Goal: Browse casually: Explore the website without a specific task or goal

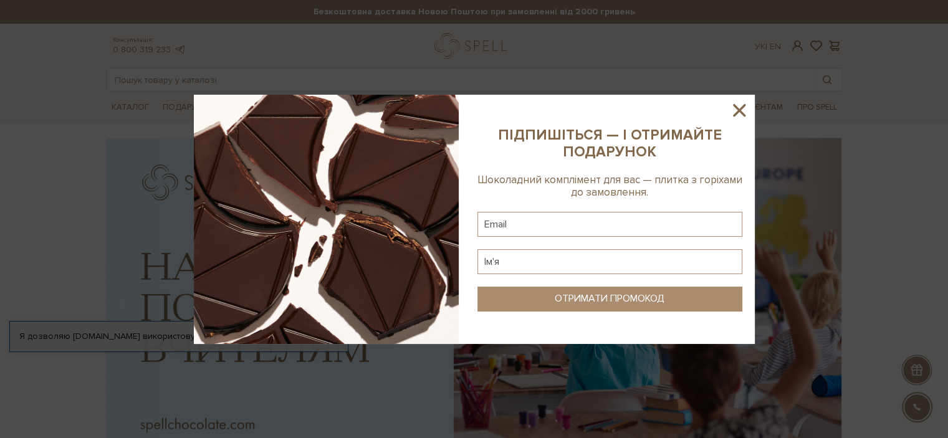
click at [744, 120] on icon at bounding box center [739, 110] width 21 height 21
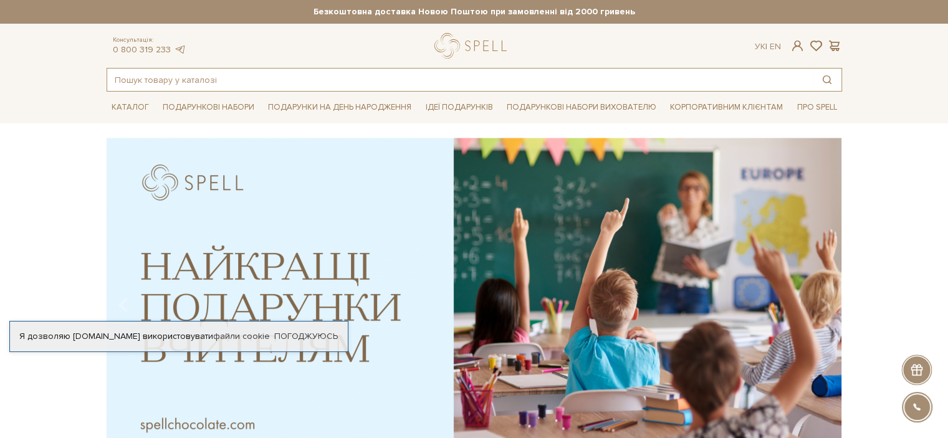
click at [345, 74] on input "text" at bounding box center [460, 80] width 706 height 22
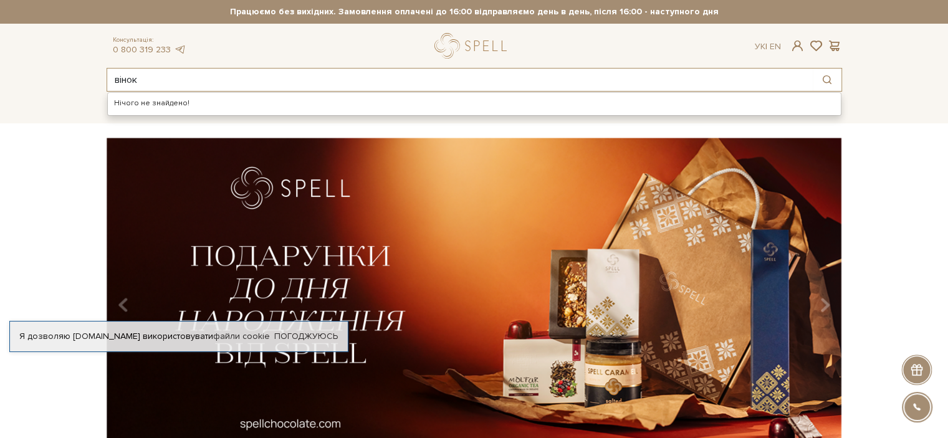
type input "вінок"
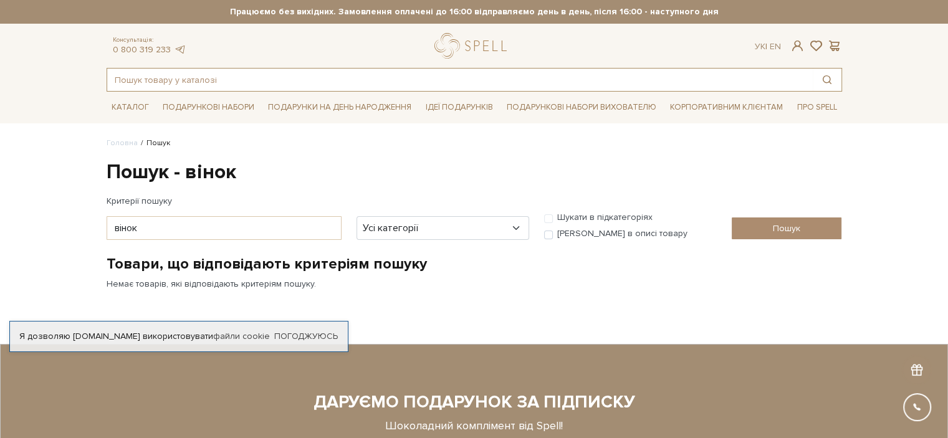
click at [315, 76] on input "text" at bounding box center [460, 80] width 706 height 22
click at [440, 42] on link "logo" at bounding box center [474, 46] width 78 height 26
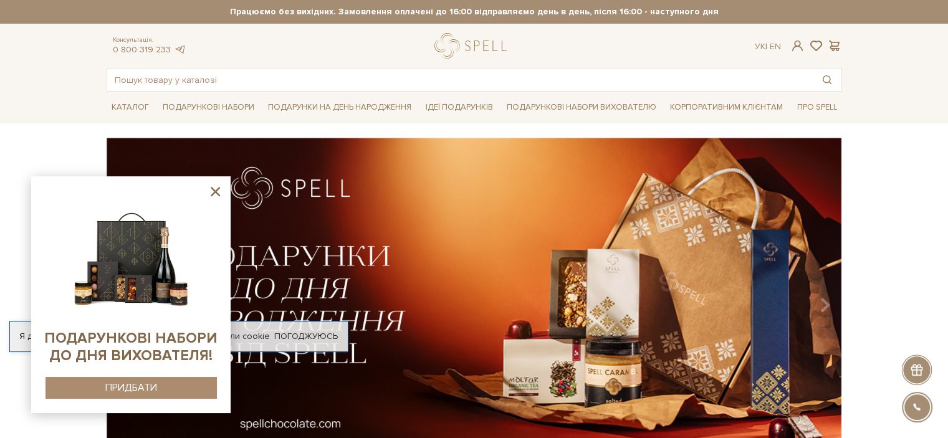
click at [214, 195] on icon at bounding box center [216, 192] width 16 height 16
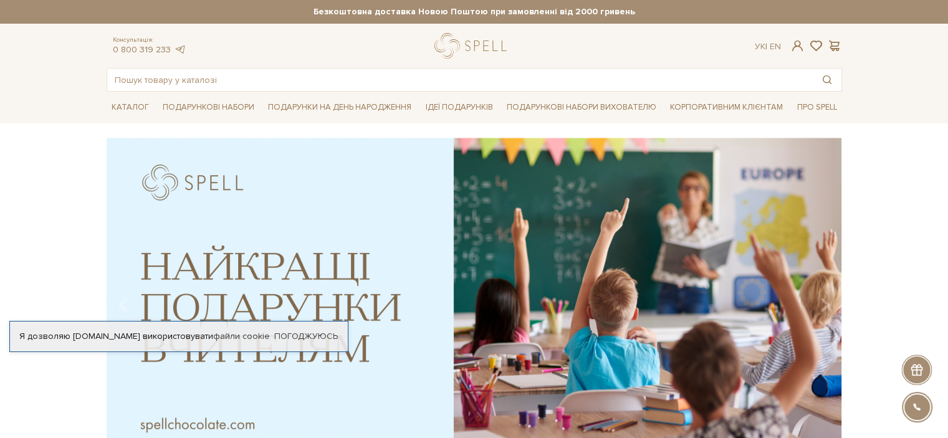
click at [68, 97] on div "Каталог Всі солодощі Дивитись всі" at bounding box center [474, 107] width 948 height 31
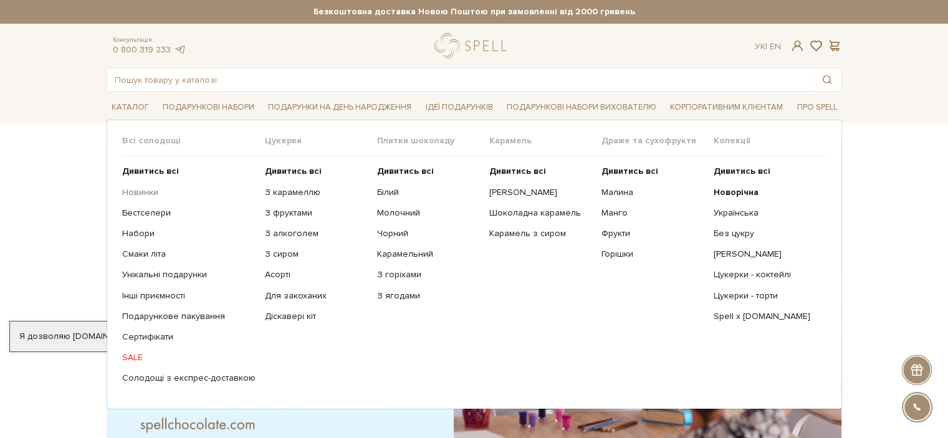
click at [146, 188] on link "Новинки" at bounding box center [188, 192] width 133 height 11
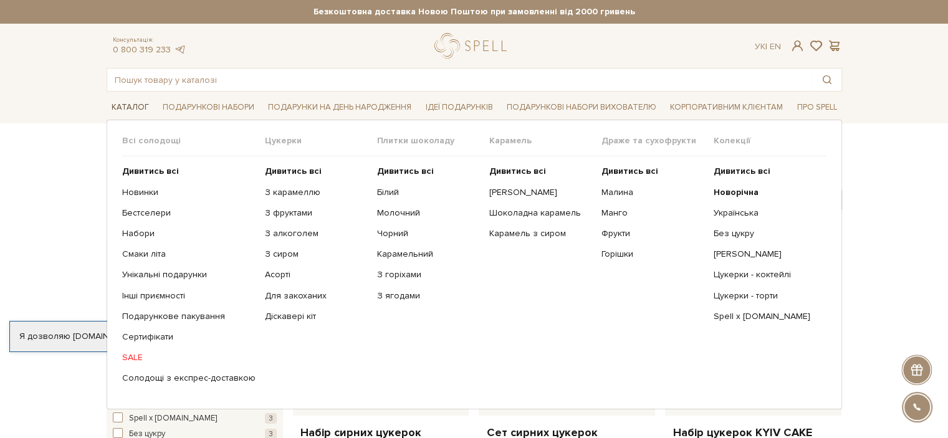
click at [136, 107] on link "Каталог" at bounding box center [130, 107] width 47 height 19
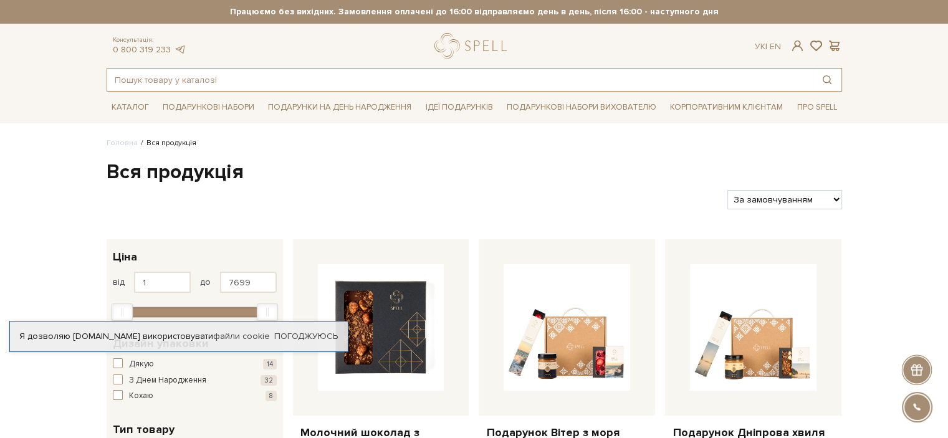
click at [211, 72] on input "text" at bounding box center [460, 80] width 706 height 22
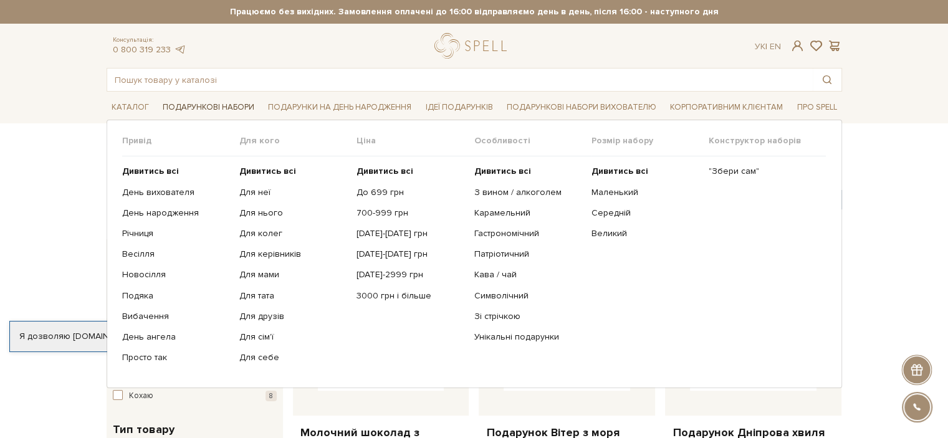
click at [201, 106] on link "Подарункові набори" at bounding box center [209, 107] width 102 height 19
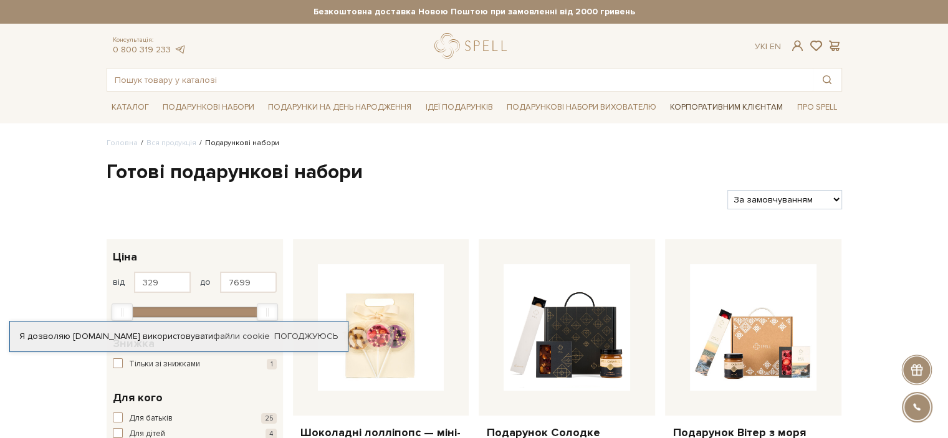
click at [756, 109] on link "Корпоративним клієнтам" at bounding box center [726, 107] width 123 height 21
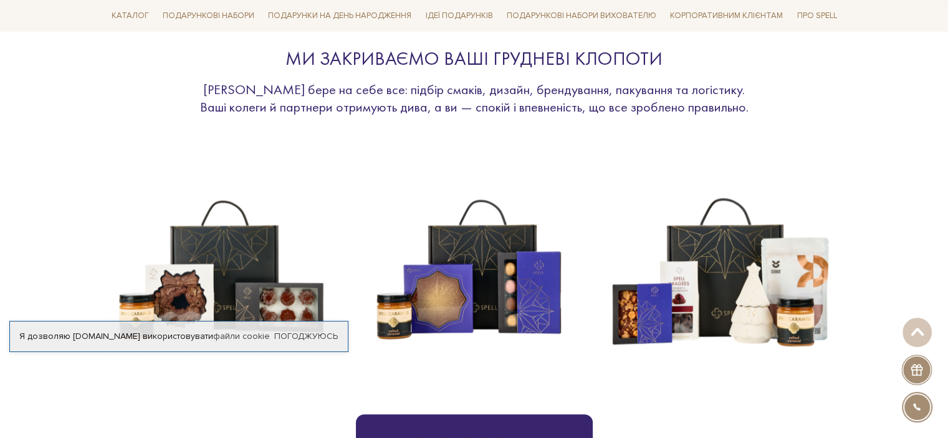
scroll to position [606, 0]
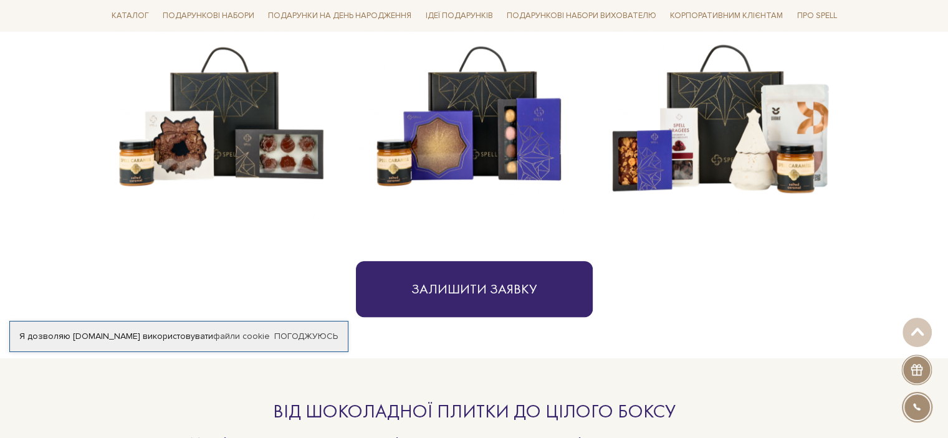
click at [478, 161] on img at bounding box center [470, 116] width 229 height 229
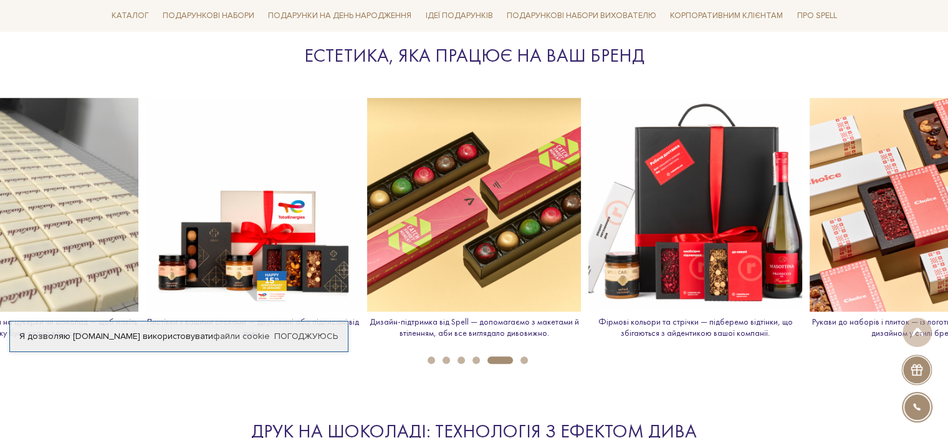
scroll to position [1372, 0]
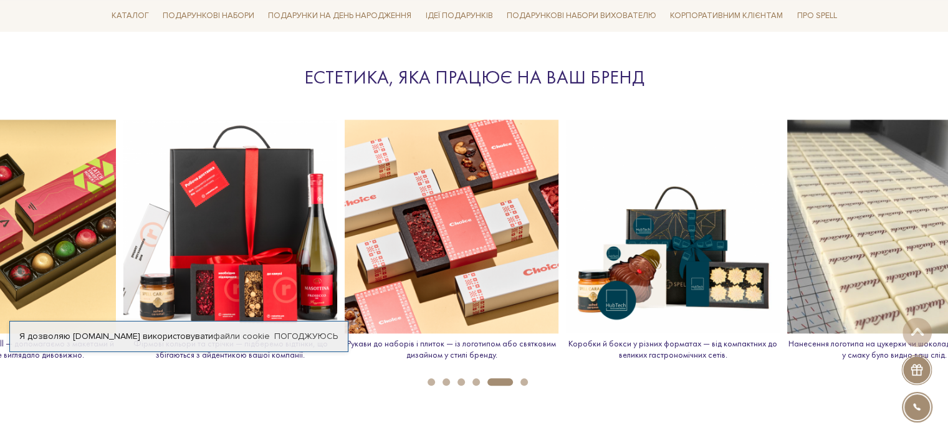
drag, startPoint x: 748, startPoint y: 246, endPoint x: 214, endPoint y: 251, distance: 533.8
click at [345, 251] on img at bounding box center [452, 227] width 214 height 214
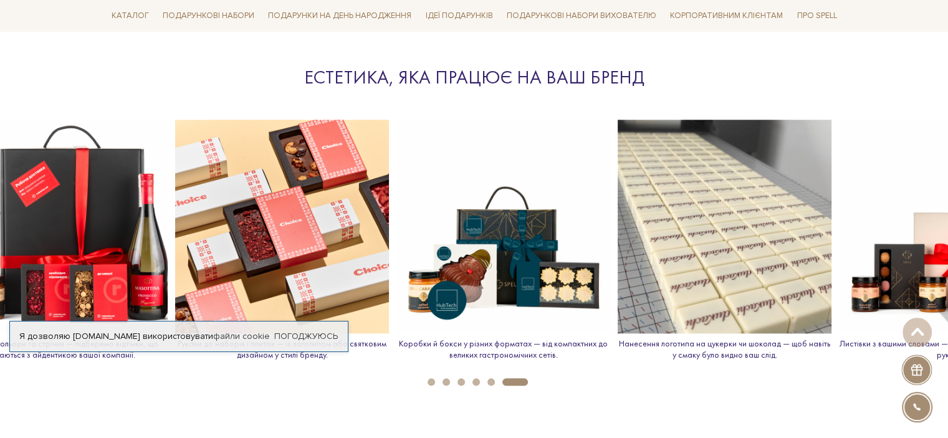
drag, startPoint x: 831, startPoint y: 224, endPoint x: 140, endPoint y: 219, distance: 690.9
click at [397, 219] on img at bounding box center [504, 227] width 214 height 214
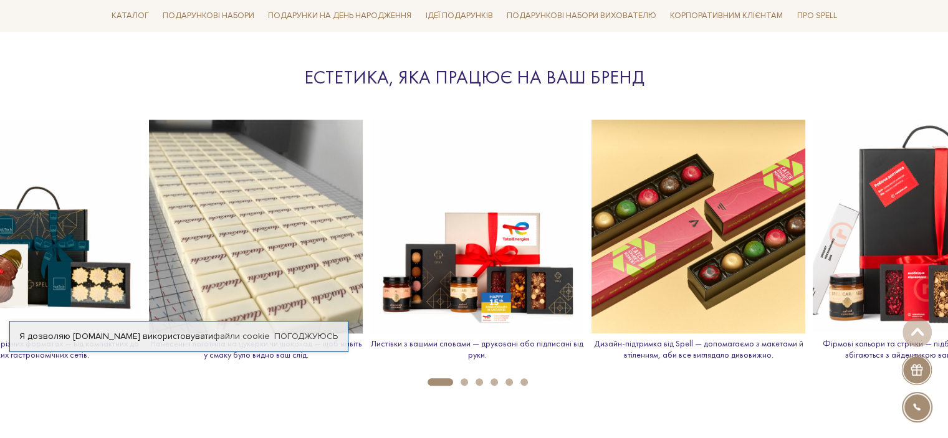
drag, startPoint x: 842, startPoint y: 224, endPoint x: 181, endPoint y: 233, distance: 661.0
click at [181, 233] on img at bounding box center [256, 227] width 214 height 214
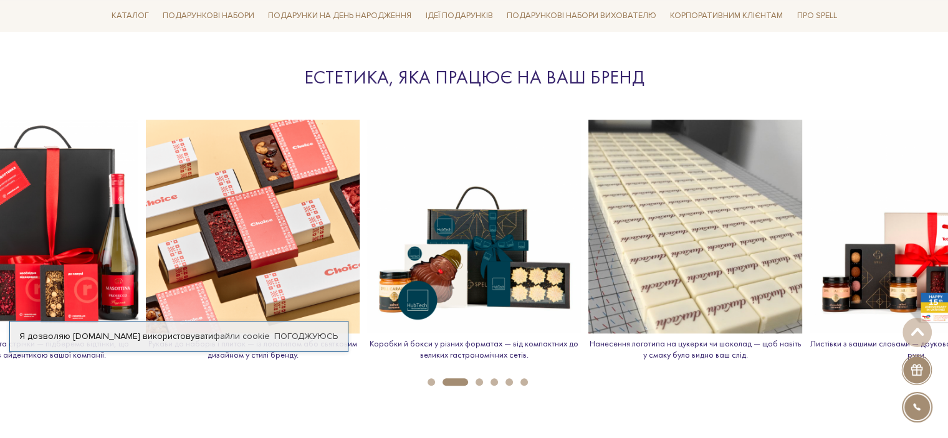
drag, startPoint x: 239, startPoint y: 204, endPoint x: 885, endPoint y: 261, distance: 649.1
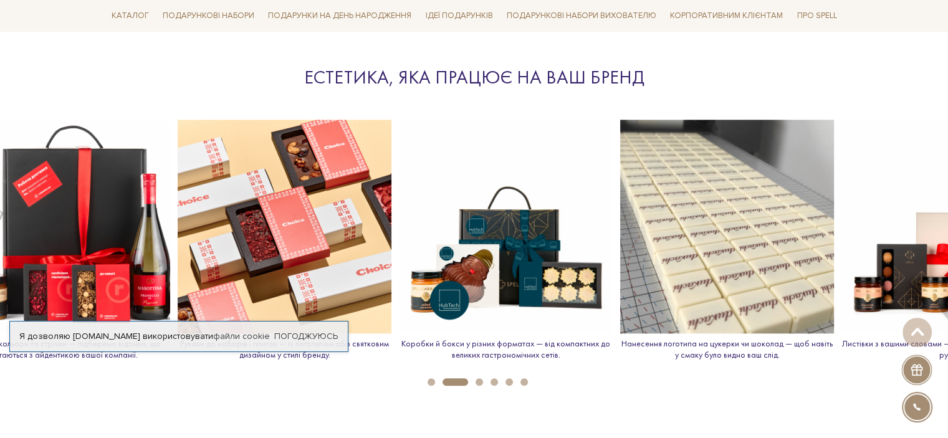
drag, startPoint x: 417, startPoint y: 251, endPoint x: 957, endPoint y: 266, distance: 540.8
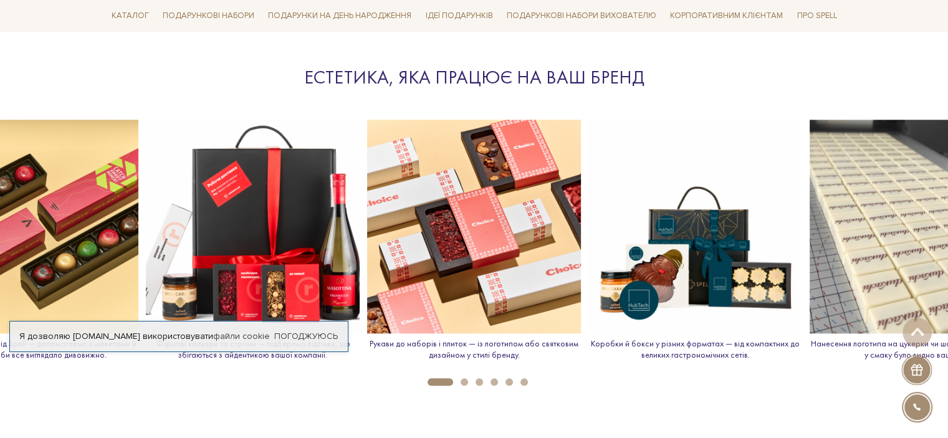
click at [461, 380] on button "2" at bounding box center [464, 381] width 7 height 7
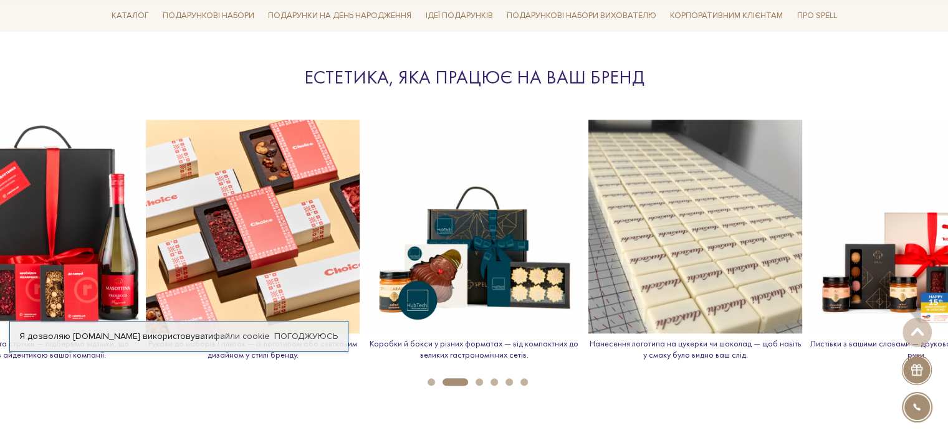
click at [480, 381] on button "3" at bounding box center [479, 381] width 7 height 7
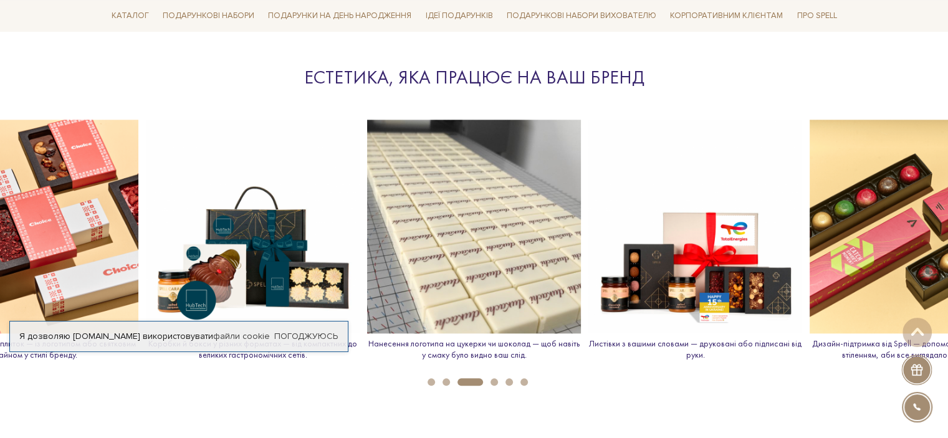
click at [492, 381] on button "4" at bounding box center [494, 381] width 7 height 7
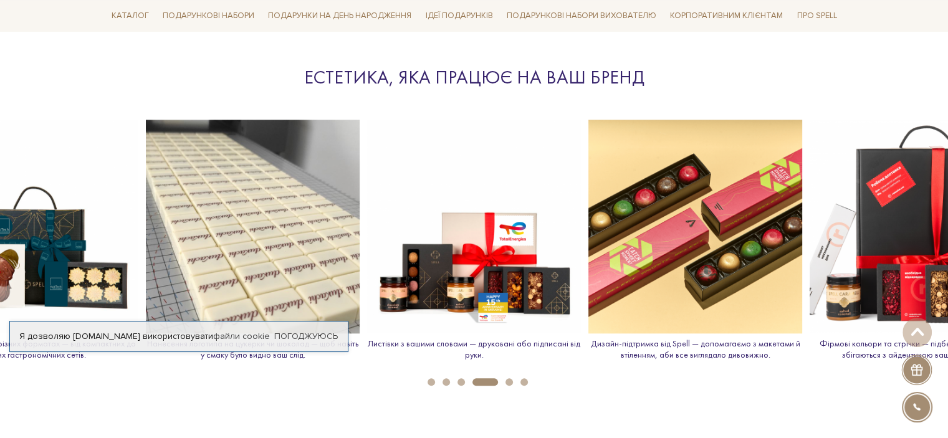
click at [508, 383] on button "5" at bounding box center [509, 381] width 7 height 7
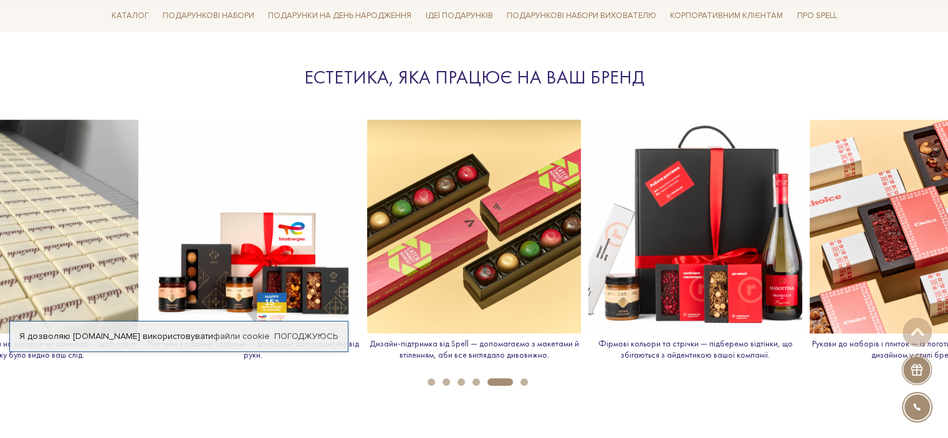
click at [524, 382] on button "6" at bounding box center [524, 381] width 7 height 7
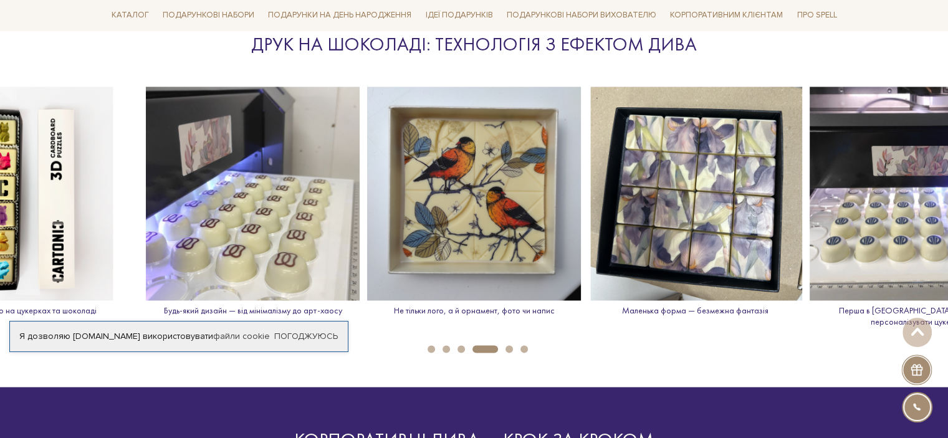
scroll to position [1808, 0]
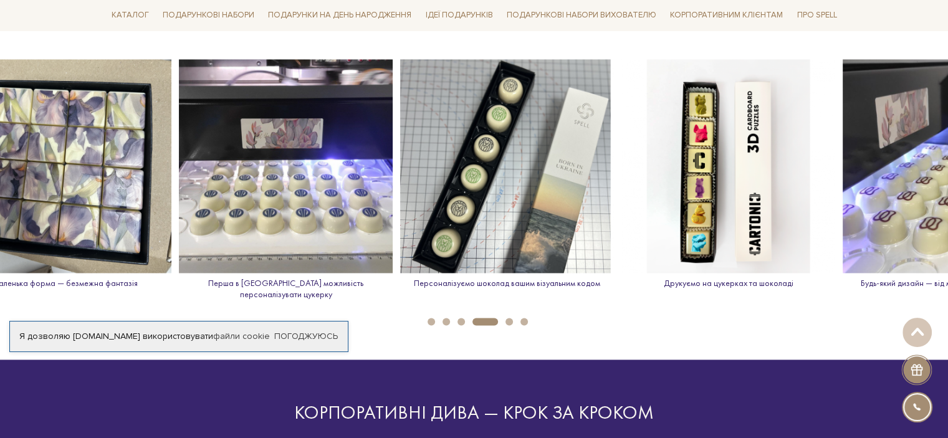
drag, startPoint x: 510, startPoint y: 195, endPoint x: 202, endPoint y: 214, distance: 308.7
click at [217, 210] on img at bounding box center [286, 166] width 214 height 214
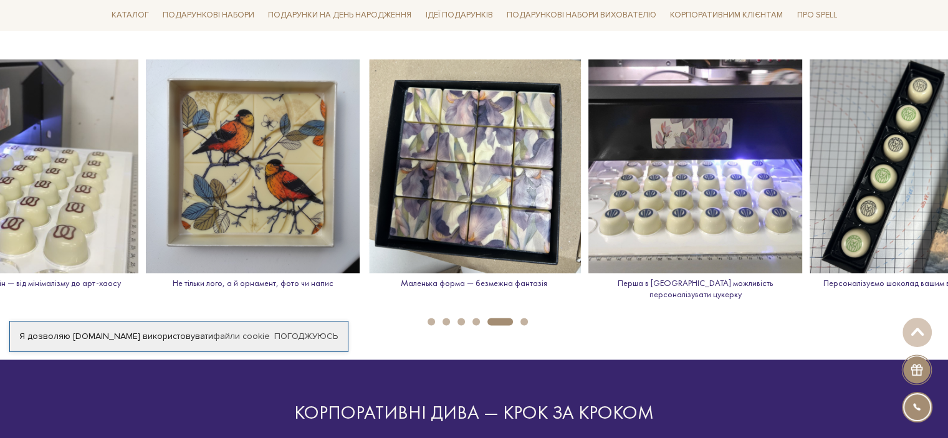
drag, startPoint x: 346, startPoint y: 238, endPoint x: 182, endPoint y: 246, distance: 164.2
click at [810, 246] on img at bounding box center [917, 166] width 214 height 214
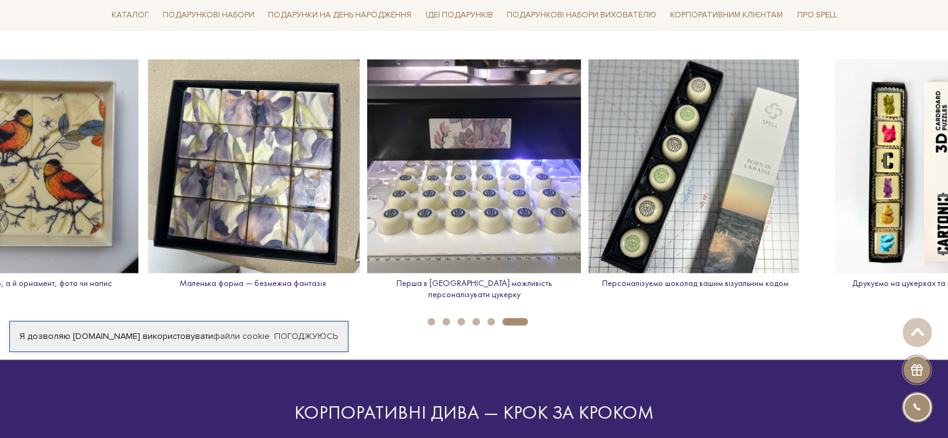
click at [429, 318] on button "1" at bounding box center [431, 321] width 7 height 7
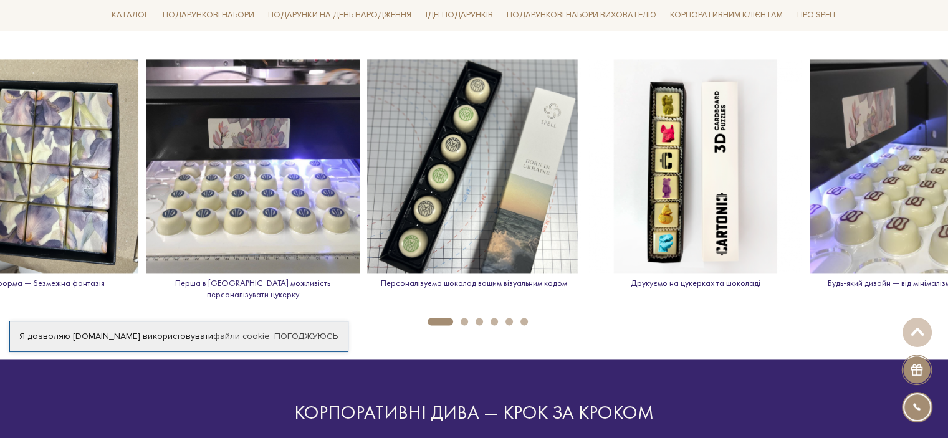
click at [465, 318] on button "2" at bounding box center [464, 321] width 7 height 7
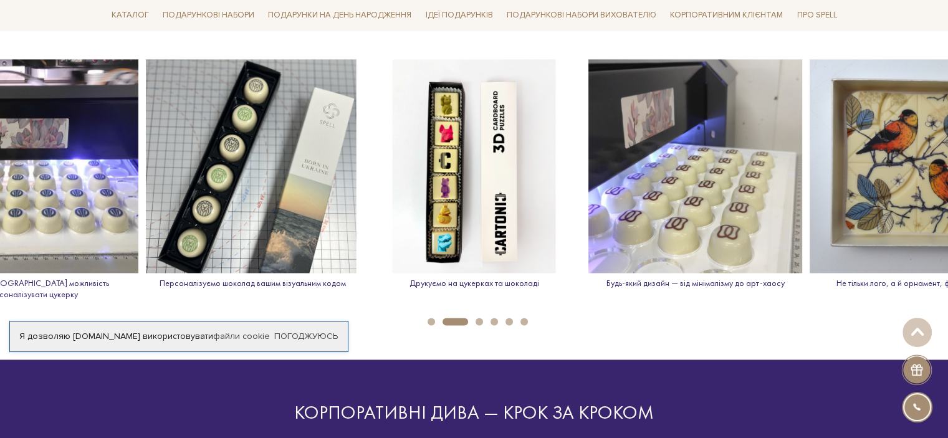
click at [483, 318] on li "4" at bounding box center [490, 321] width 15 height 7
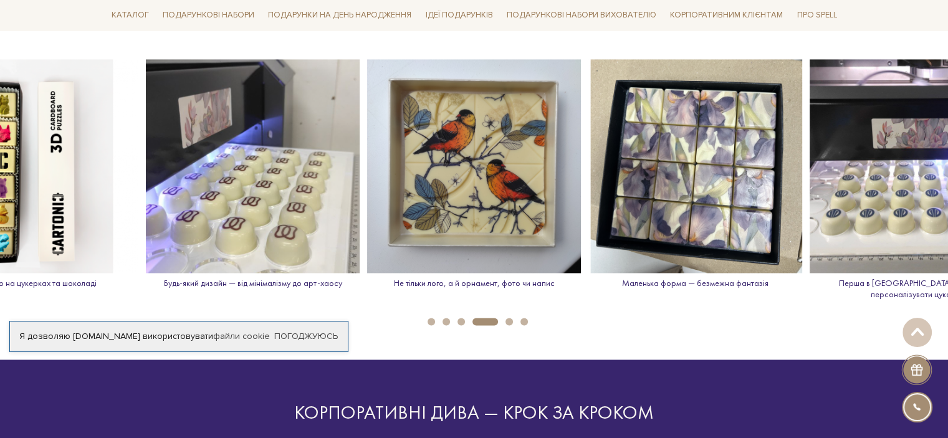
click at [511, 318] on button "5" at bounding box center [509, 321] width 7 height 7
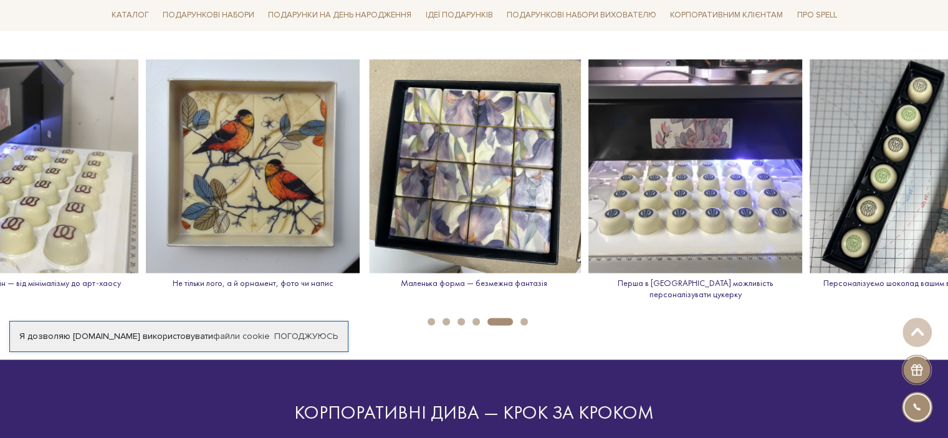
click at [521, 318] on button "6" at bounding box center [524, 321] width 7 height 7
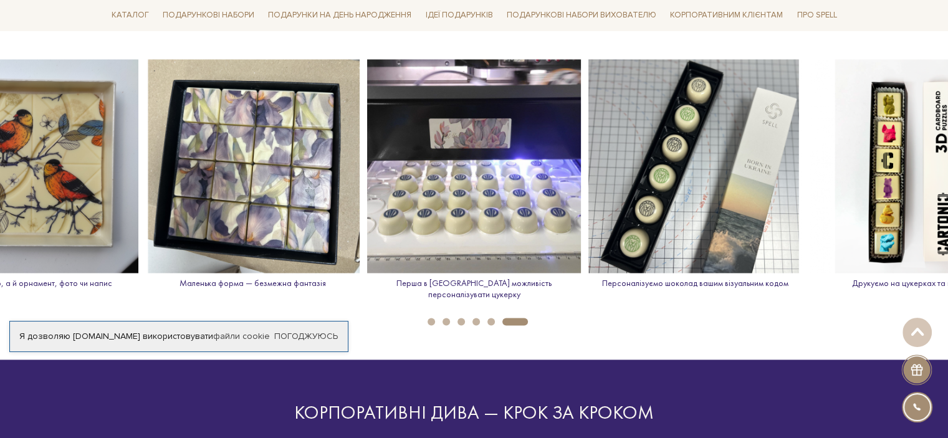
click at [428, 318] on li "1" at bounding box center [427, 321] width 15 height 7
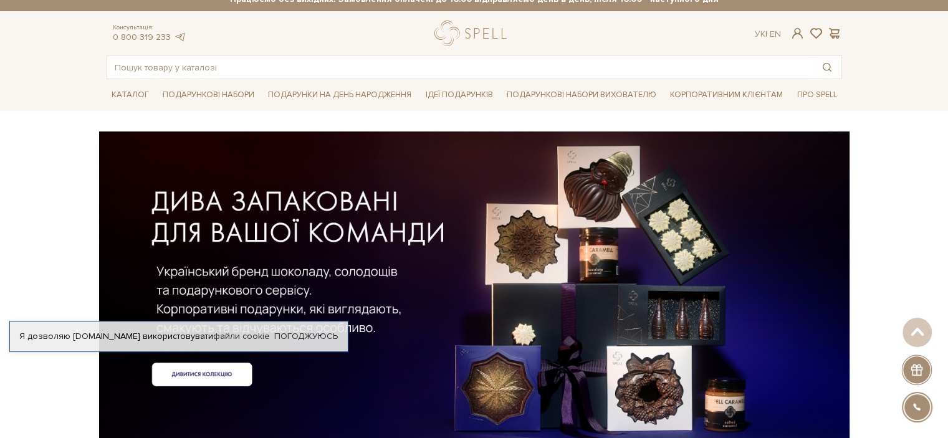
scroll to position [0, 0]
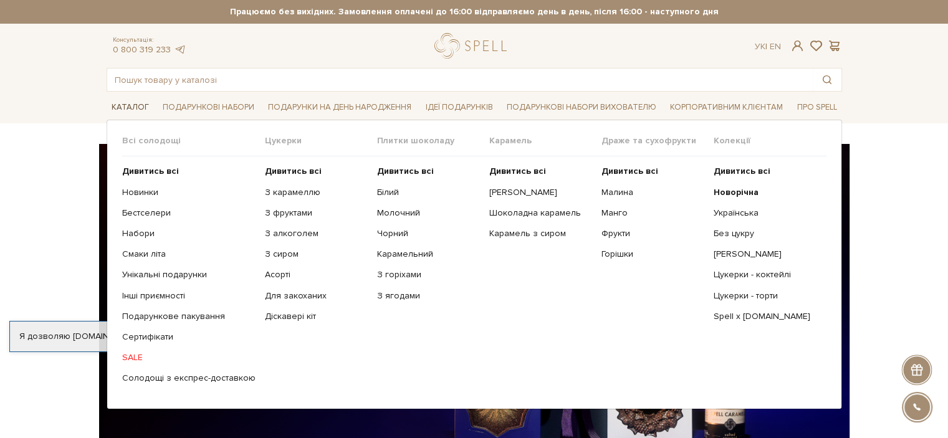
click at [127, 110] on link "Каталог" at bounding box center [130, 107] width 47 height 19
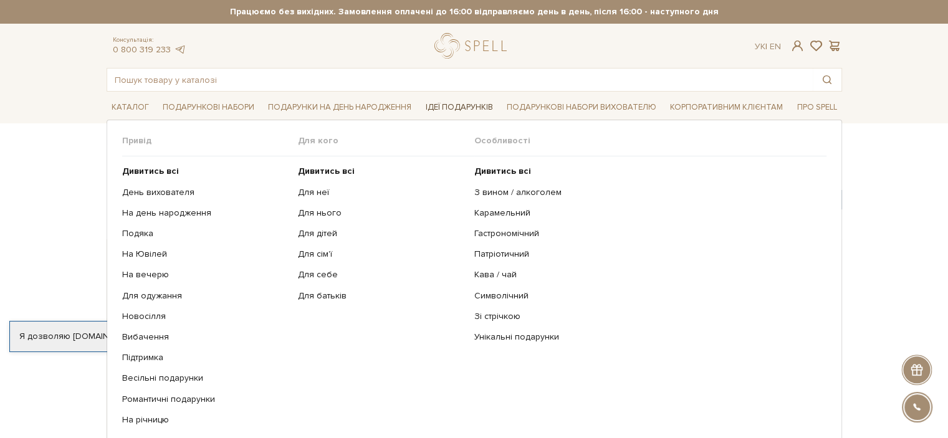
click at [486, 100] on link "Ідеї подарунків" at bounding box center [458, 107] width 77 height 19
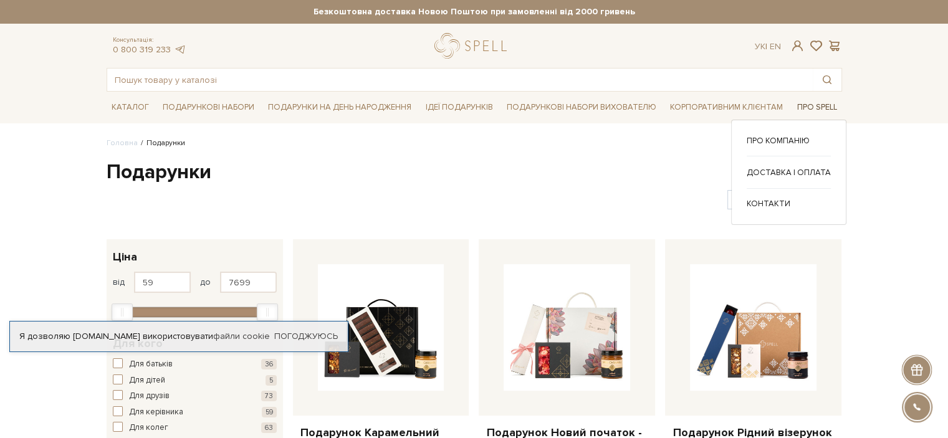
click at [826, 102] on link "Про Spell" at bounding box center [817, 107] width 50 height 19
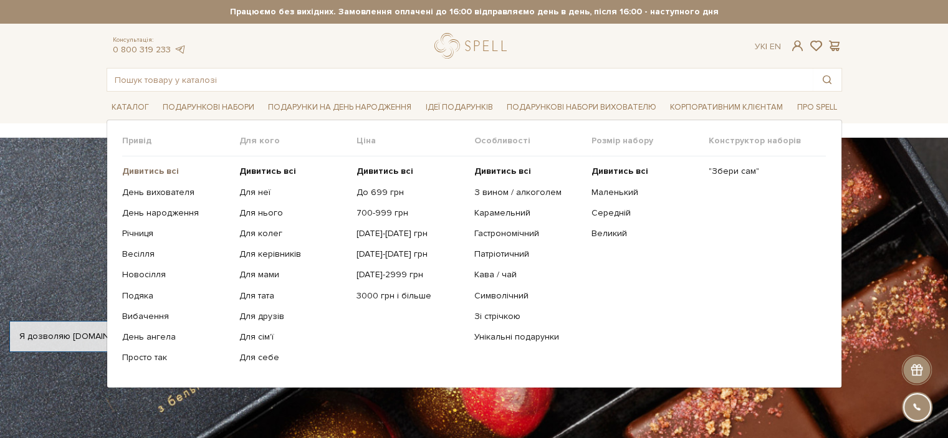
click at [163, 167] on b "Дивитись всі" at bounding box center [150, 171] width 57 height 11
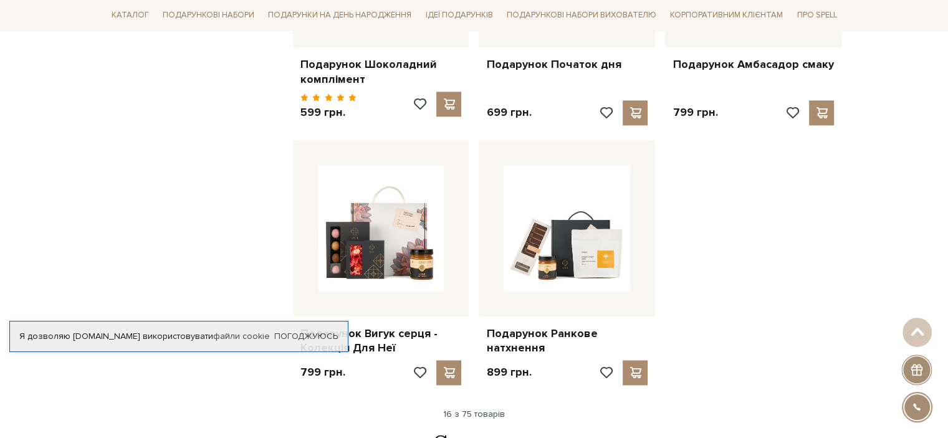
scroll to position [1496, 0]
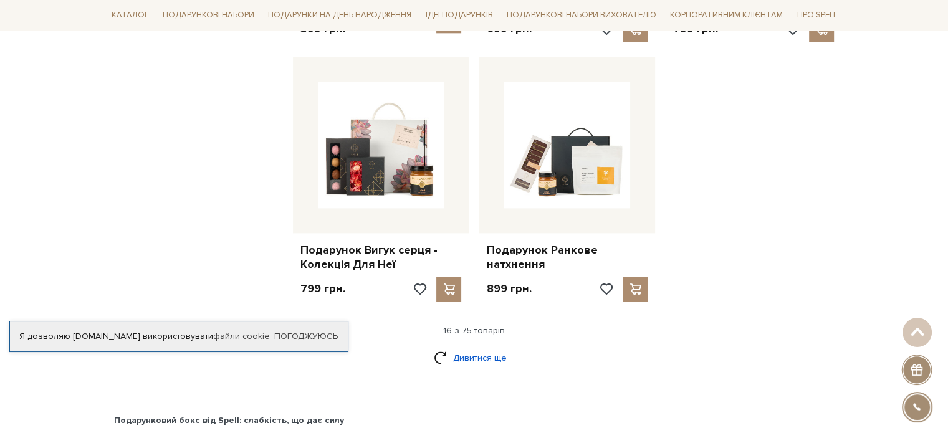
click at [473, 347] on link "Дивитися ще" at bounding box center [474, 358] width 81 height 22
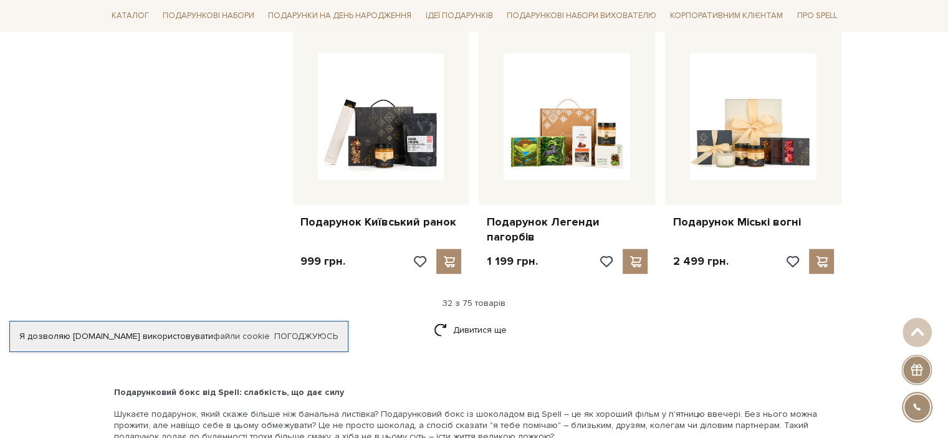
scroll to position [2806, 0]
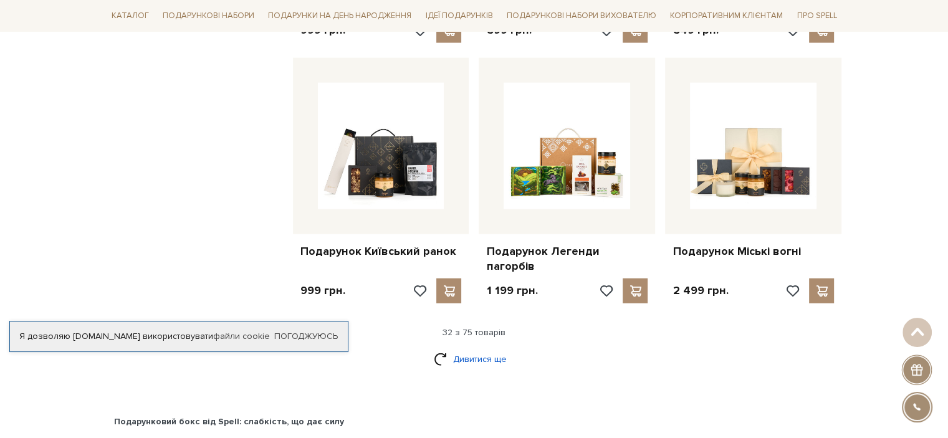
click at [486, 349] on link "Дивитися ще" at bounding box center [474, 360] width 81 height 22
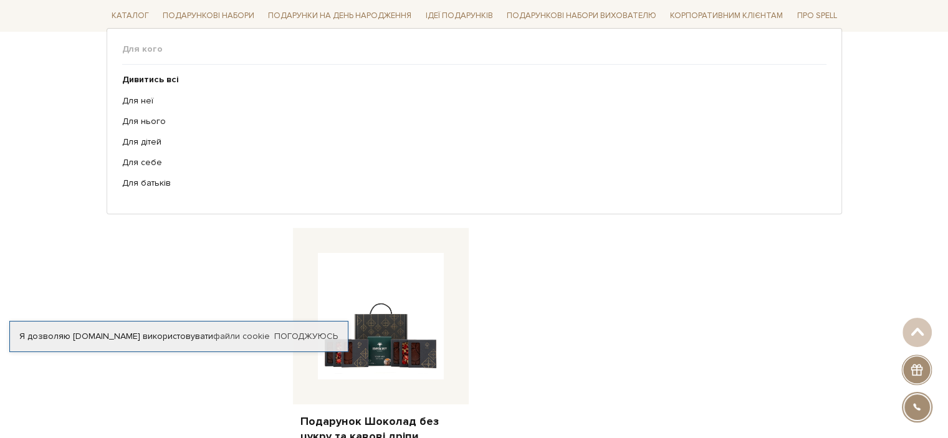
scroll to position [3928, 0]
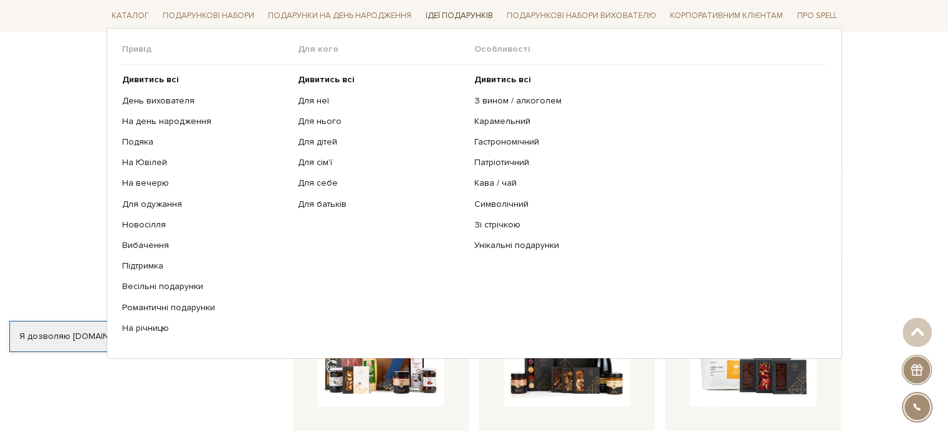
click at [455, 17] on link "Ідеї подарунків" at bounding box center [458, 15] width 77 height 19
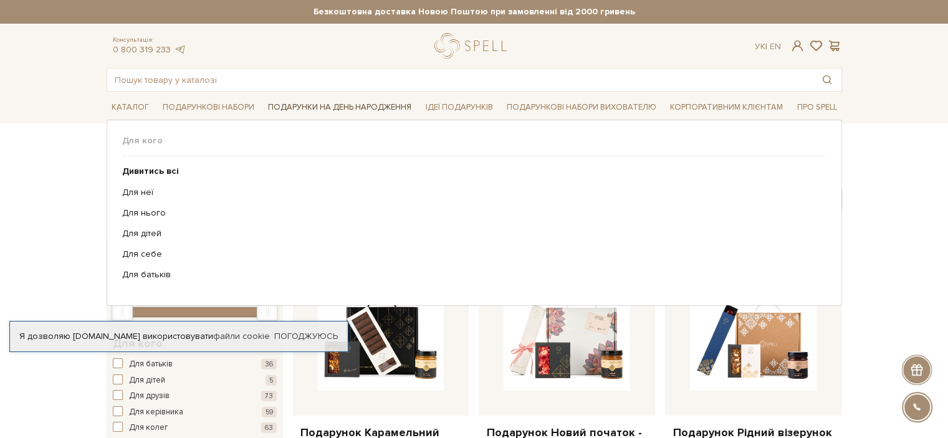
click at [344, 108] on link "Подарунки на День народження" at bounding box center [339, 107] width 153 height 19
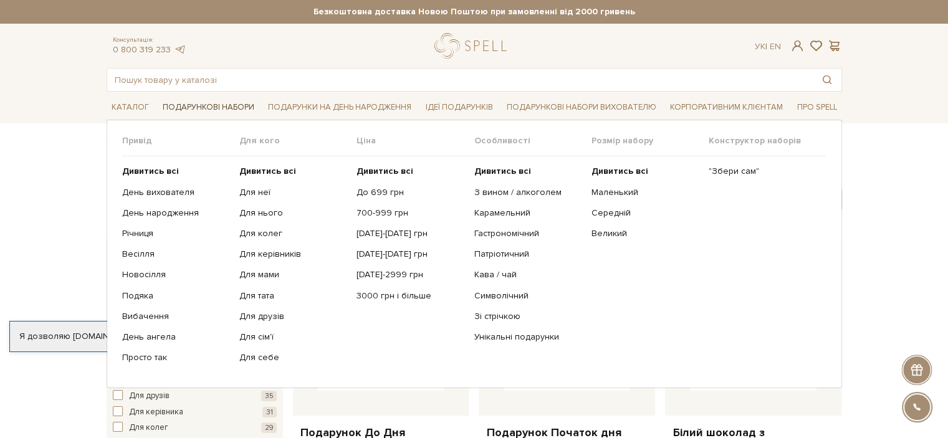
click at [210, 104] on link "Подарункові набори" at bounding box center [209, 107] width 102 height 19
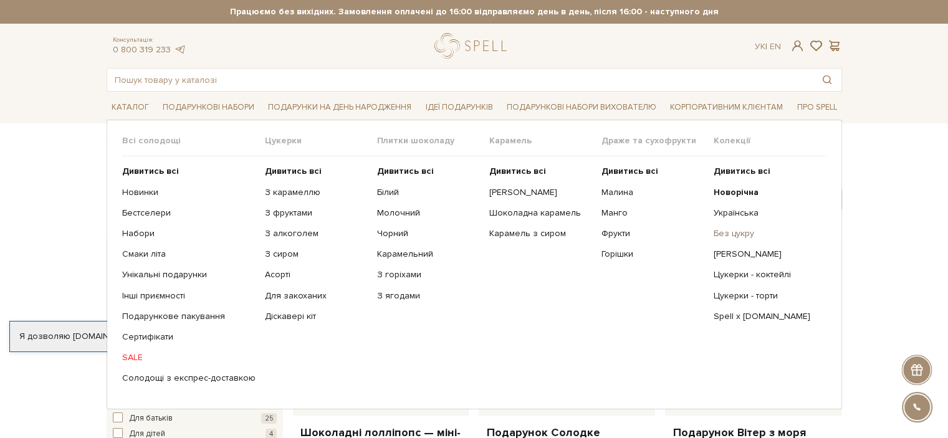
click at [728, 236] on link "Без цукру" at bounding box center [765, 233] width 103 height 11
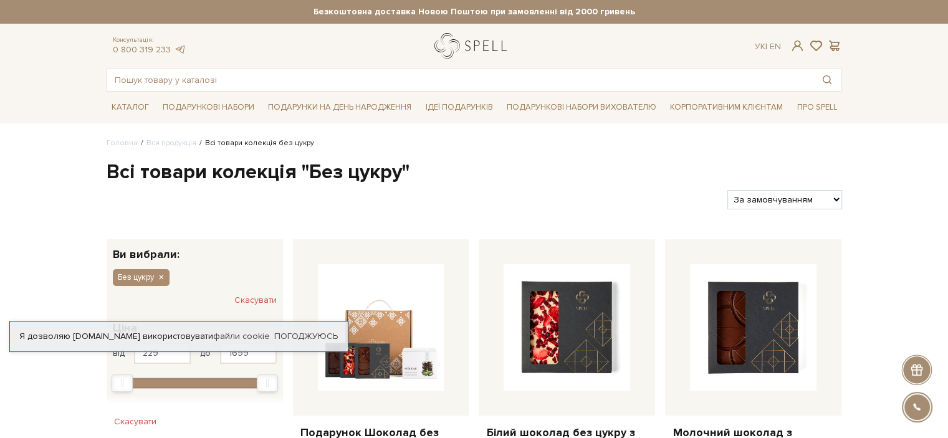
click at [475, 43] on link "logo" at bounding box center [474, 46] width 78 height 26
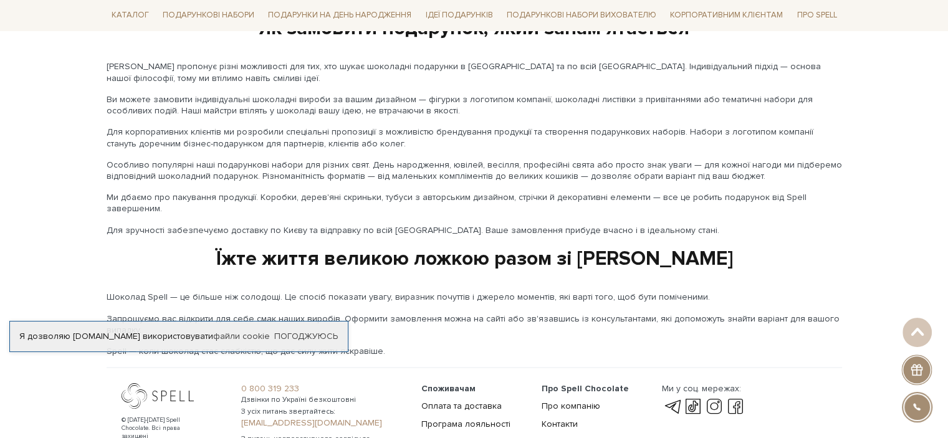
scroll to position [2112, 0]
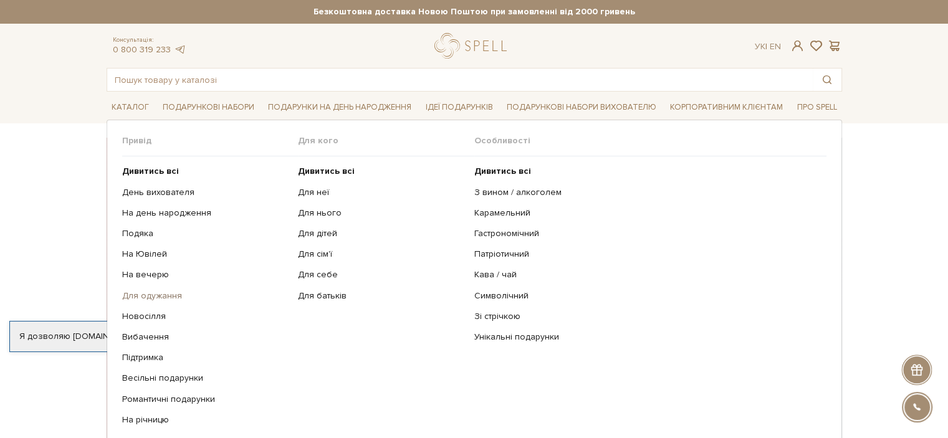
click at [168, 292] on link "Для одужання" at bounding box center [205, 296] width 167 height 11
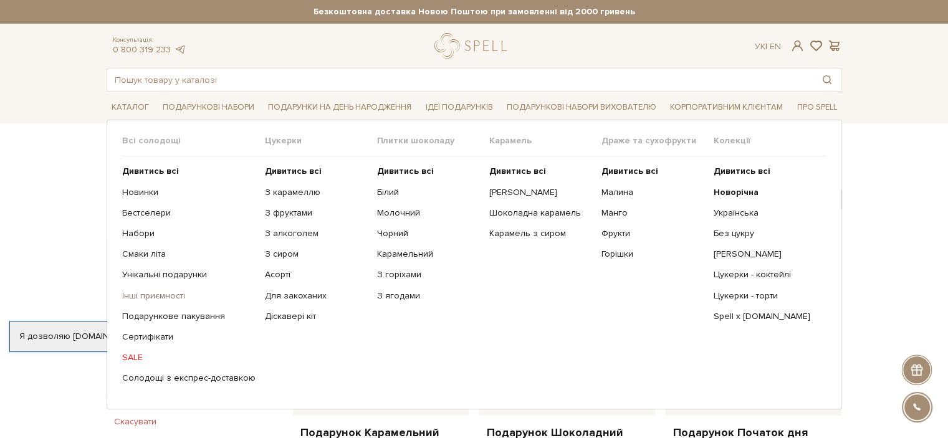
click at [168, 291] on link "Інші приємності" at bounding box center [188, 296] width 133 height 11
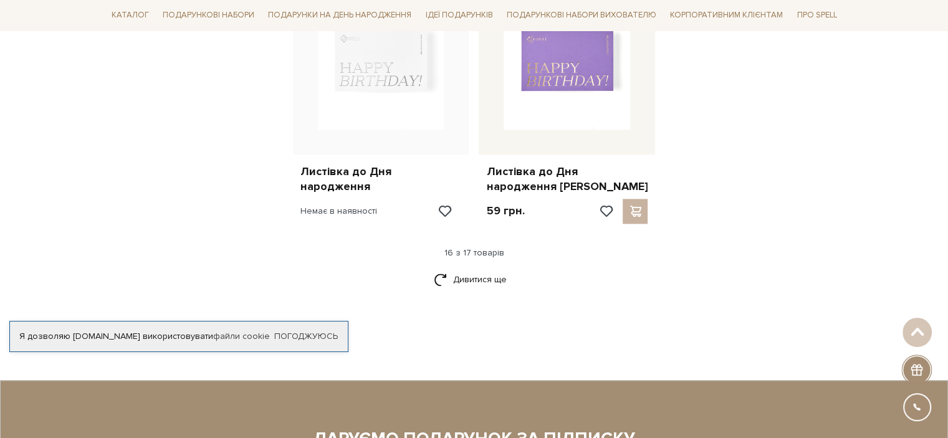
scroll to position [1621, 0]
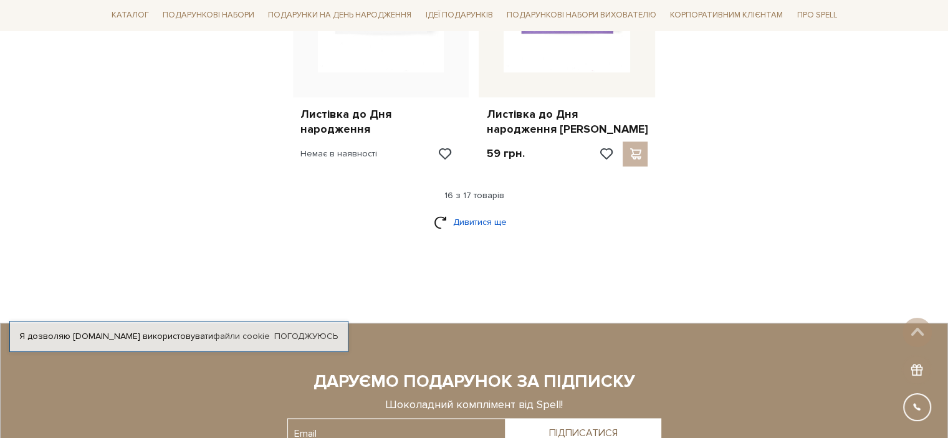
click at [470, 226] on link "Дивитися ще" at bounding box center [474, 222] width 81 height 22
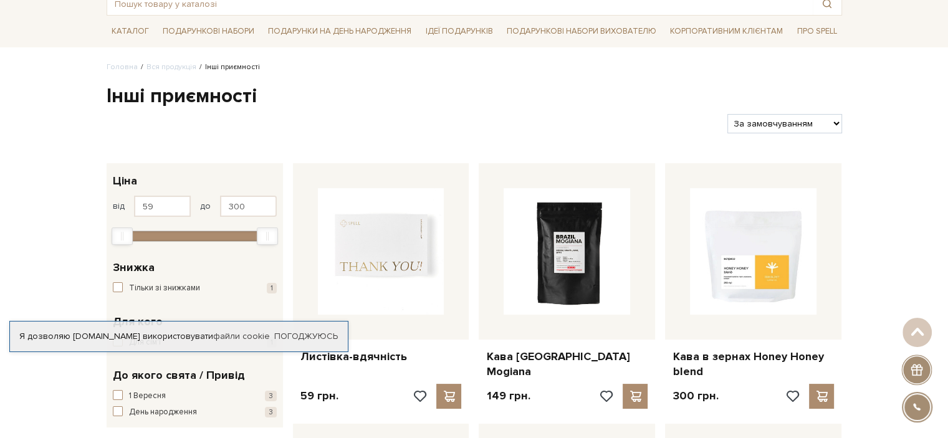
scroll to position [0, 0]
